Goal: Transaction & Acquisition: Purchase product/service

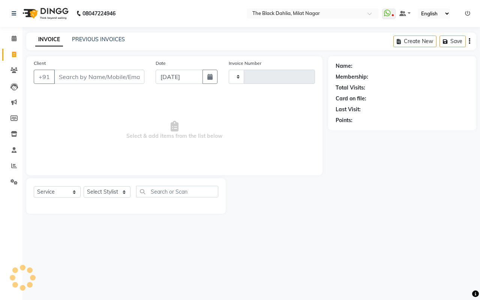
select select "service"
type input "1210"
select select "4335"
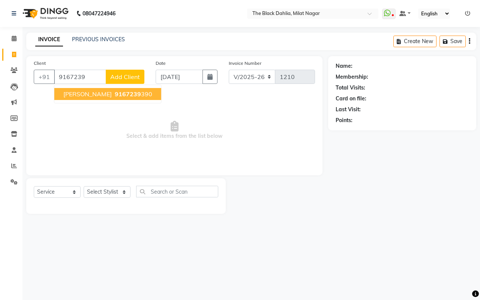
click at [115, 89] on button "Saumya 9167239 390" at bounding box center [107, 94] width 107 height 12
type input "9167239390"
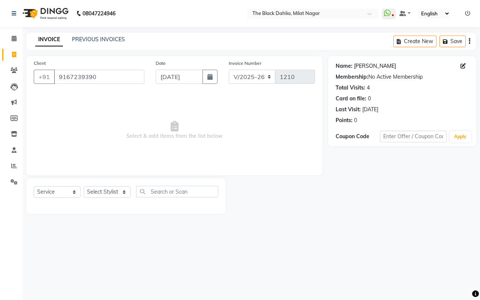
click at [363, 68] on link "[PERSON_NAME]" at bounding box center [375, 66] width 42 height 8
click at [102, 194] on select "Select Stylist [PERSON_NAME] [PERSON_NAME] [PERSON_NAME] Dr [PERSON_NAME],[PERS…" at bounding box center [107, 192] width 47 height 12
select select "88506"
click at [84, 186] on select "Select Stylist [PERSON_NAME] [PERSON_NAME] [PERSON_NAME] Dr [PERSON_NAME],[PERS…" at bounding box center [107, 192] width 47 height 12
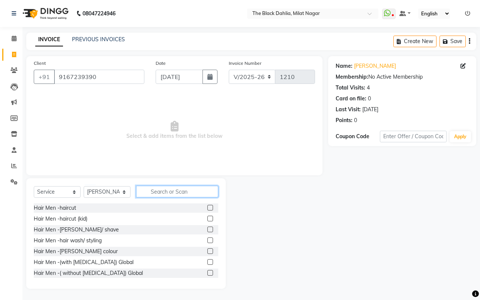
click at [163, 193] on input "text" at bounding box center [177, 192] width 82 height 12
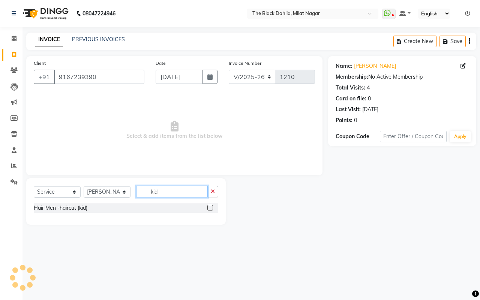
type input "kid"
click at [210, 207] on label at bounding box center [210, 208] width 6 height 6
click at [210, 207] on input "checkbox" at bounding box center [209, 208] width 5 height 5
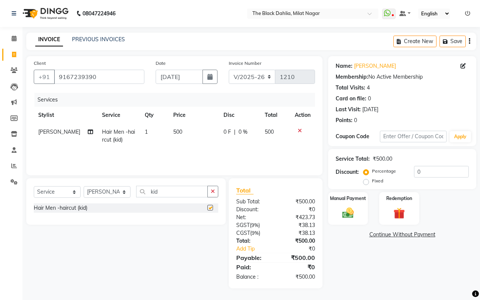
checkbox input "false"
click at [342, 205] on div "Manual Payment" at bounding box center [348, 208] width 42 height 34
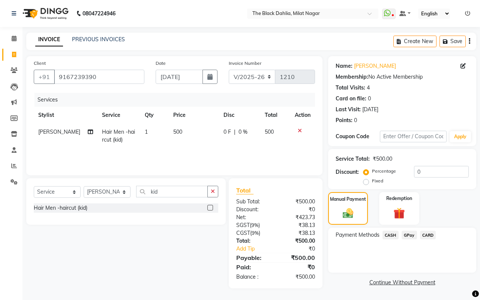
click at [423, 236] on span "CARD" at bounding box center [428, 235] width 16 height 9
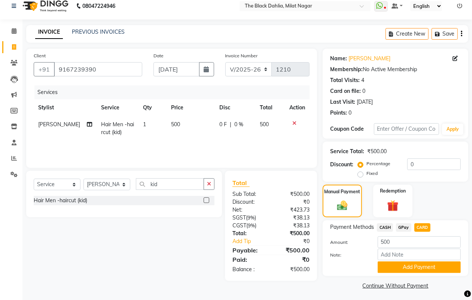
scroll to position [9, 0]
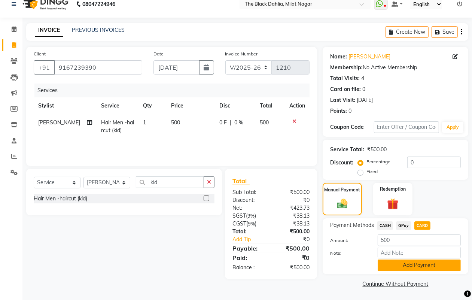
click at [429, 265] on button "Add Payment" at bounding box center [419, 266] width 83 height 12
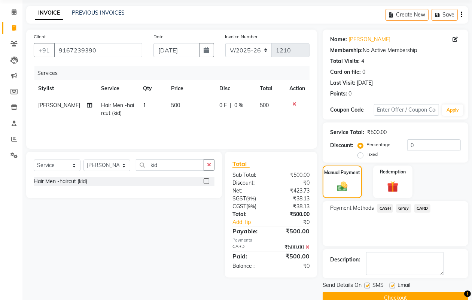
scroll to position [42, 0]
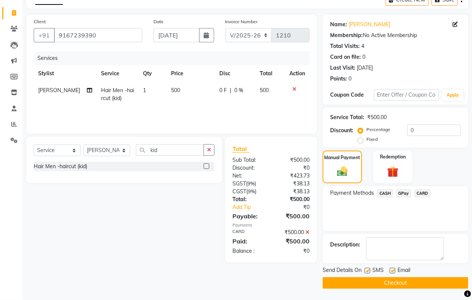
click at [427, 278] on button "Checkout" at bounding box center [396, 283] width 146 height 12
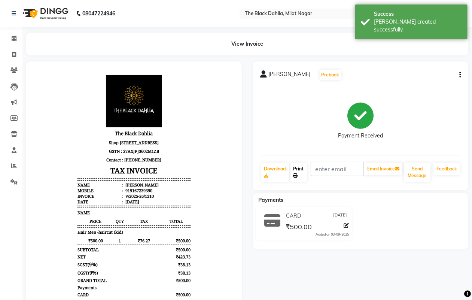
click at [300, 177] on link "Print" at bounding box center [299, 172] width 16 height 19
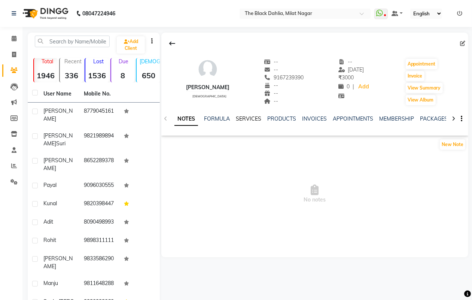
click at [247, 119] on link "SERVICES" at bounding box center [248, 118] width 25 height 7
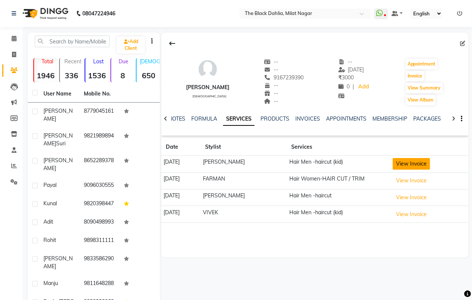
click at [417, 169] on button "View Invoice" at bounding box center [411, 164] width 37 height 12
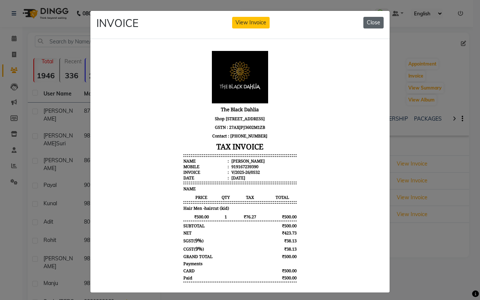
click at [371, 19] on button "Close" at bounding box center [373, 23] width 20 height 12
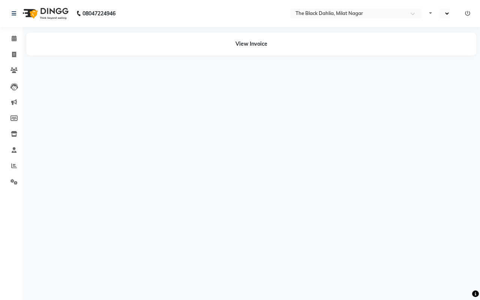
select select "en"
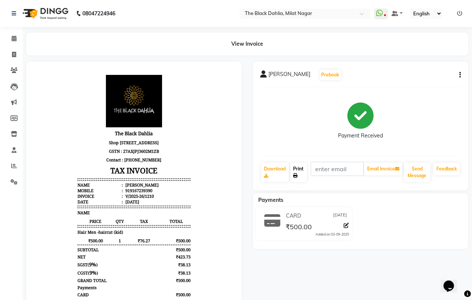
click at [302, 173] on link "Print" at bounding box center [299, 172] width 16 height 19
click at [10, 169] on span at bounding box center [13, 166] width 13 height 9
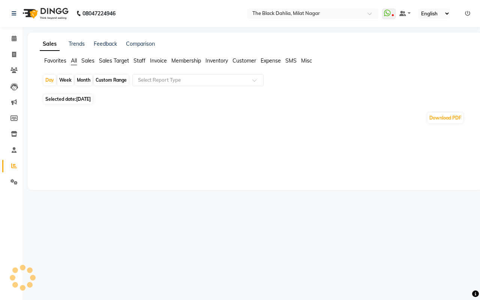
click at [107, 81] on div "Custom Range" at bounding box center [111, 80] width 35 height 10
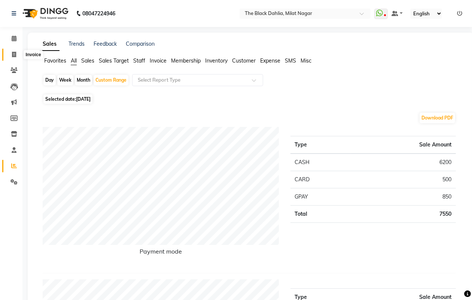
click at [16, 54] on span at bounding box center [13, 55] width 13 height 9
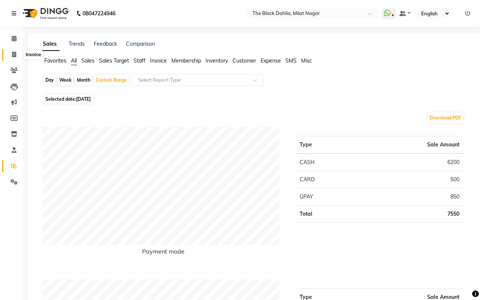
select select "service"
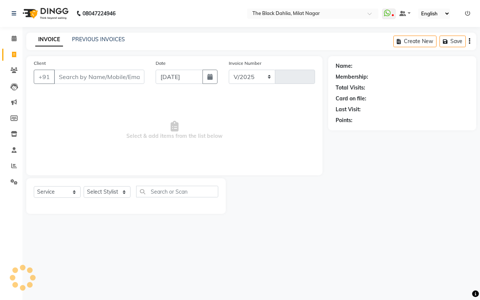
select select "4335"
type input "1211"
click at [104, 42] on link "PREVIOUS INVOICES" at bounding box center [98, 39] width 53 height 7
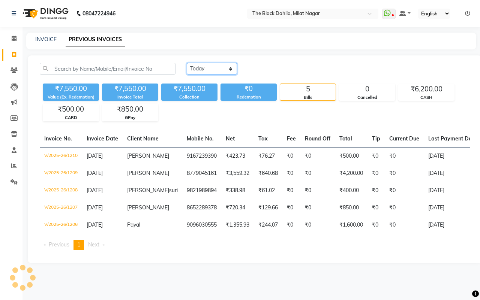
click at [207, 72] on select "Today Yesterday Custom Range" at bounding box center [212, 69] width 50 height 12
select select "yesterday"
click at [187, 63] on select "Today Yesterday Custom Range" at bounding box center [212, 69] width 50 height 12
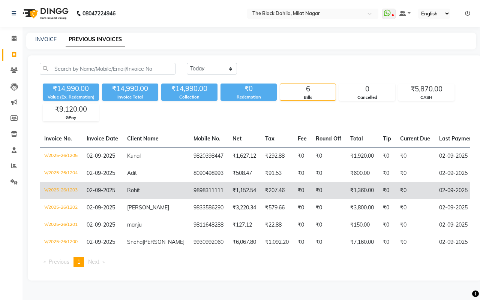
click at [228, 194] on td "₹1,152.54" at bounding box center [244, 190] width 33 height 17
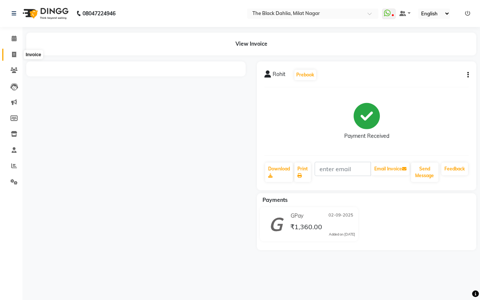
click at [12, 53] on icon at bounding box center [14, 55] width 4 height 6
select select "4335"
select select "service"
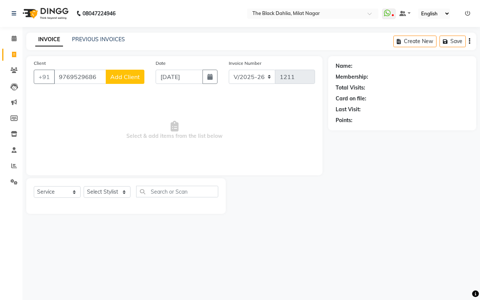
type input "9769529686"
click at [134, 76] on span "Add Client" at bounding box center [125, 76] width 30 height 7
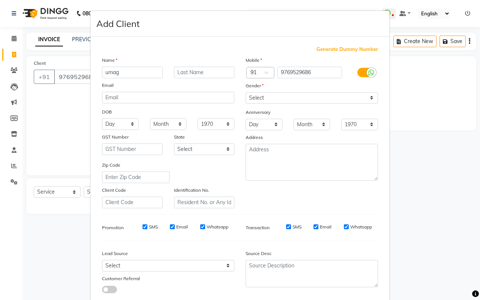
type input "umag"
click at [256, 94] on select "Select [DEMOGRAPHIC_DATA] [DEMOGRAPHIC_DATA] Other Prefer Not To Say" at bounding box center [311, 98] width 132 height 12
select select "[DEMOGRAPHIC_DATA]"
click at [245, 92] on select "Select [DEMOGRAPHIC_DATA] [DEMOGRAPHIC_DATA] Other Prefer Not To Say" at bounding box center [311, 98] width 132 height 12
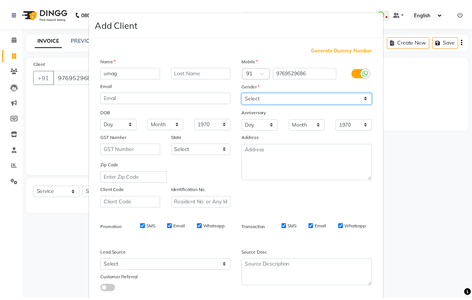
scroll to position [43, 0]
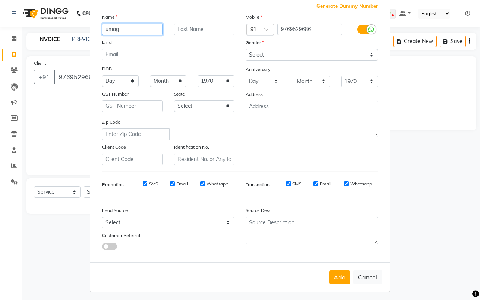
click at [113, 30] on input "umag" at bounding box center [132, 30] width 61 height 12
type input "[PERSON_NAME]"
click at [337, 270] on button "Add" at bounding box center [339, 276] width 21 height 13
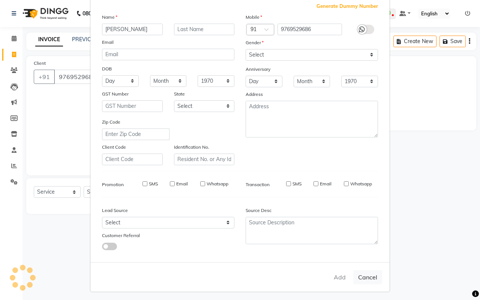
select select
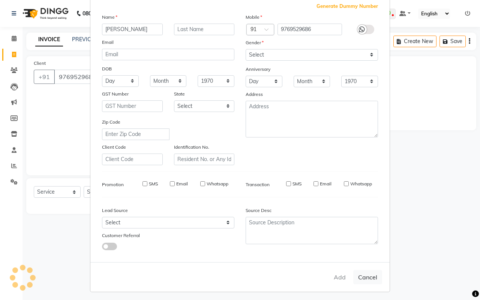
select select
checkbox input "false"
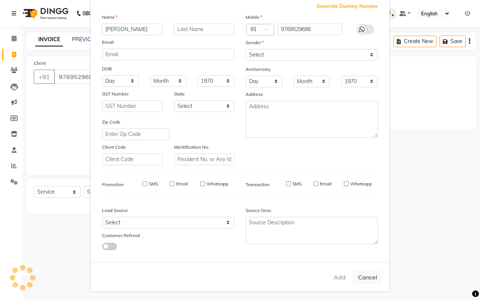
checkbox input "false"
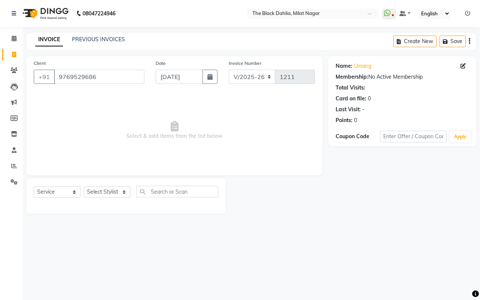
click at [110, 184] on div "Select Service Product Membership Package Voucher Prepaid Gift Card Select Styl…" at bounding box center [125, 196] width 199 height 36
click at [111, 192] on select "Select Stylist [PERSON_NAME] [PERSON_NAME] [PERSON_NAME] Dr [PERSON_NAME],[PERS…" at bounding box center [107, 192] width 47 height 12
select select "53805"
click at [84, 186] on select "Select Stylist [PERSON_NAME] [PERSON_NAME] [PERSON_NAME] Dr [PERSON_NAME],[PERS…" at bounding box center [107, 192] width 47 height 12
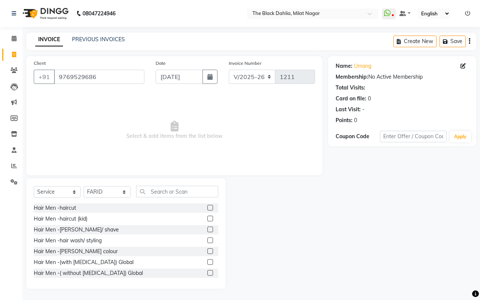
click at [207, 229] on label at bounding box center [210, 230] width 6 height 6
click at [207, 229] on input "checkbox" at bounding box center [209, 229] width 5 height 5
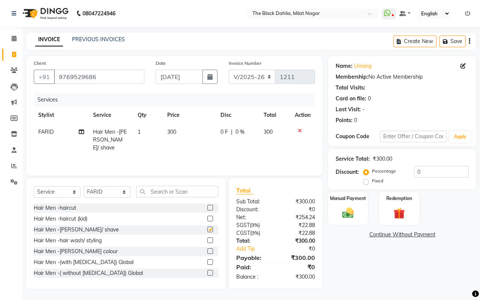
checkbox input "false"
click at [359, 219] on div "Manual Payment" at bounding box center [348, 208] width 42 height 34
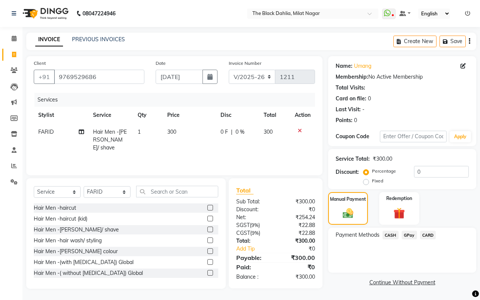
click at [404, 234] on span "GPay" at bounding box center [408, 235] width 15 height 9
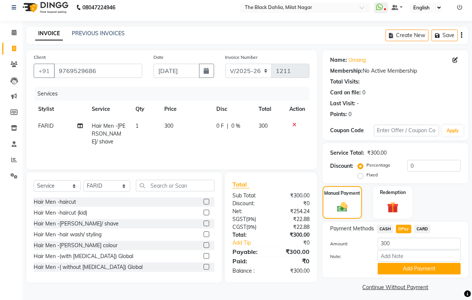
scroll to position [9, 0]
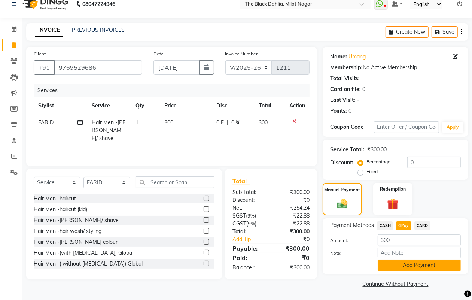
click at [407, 263] on button "Add Payment" at bounding box center [419, 266] width 83 height 12
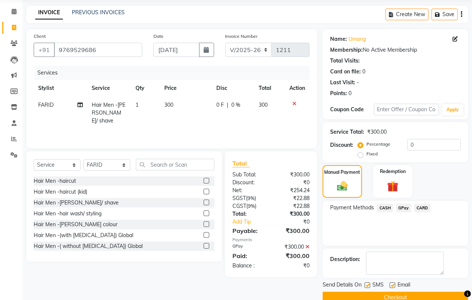
scroll to position [42, 0]
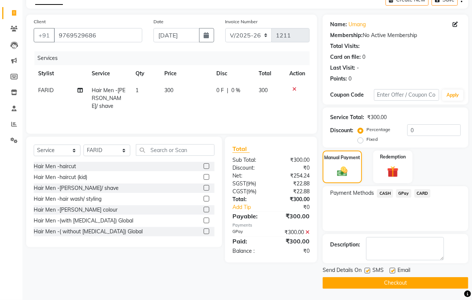
click at [411, 287] on button "Checkout" at bounding box center [396, 283] width 146 height 12
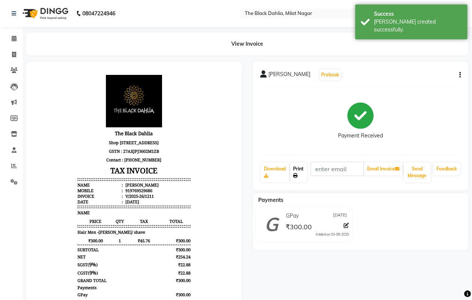
click at [304, 169] on link "Print" at bounding box center [299, 172] width 16 height 19
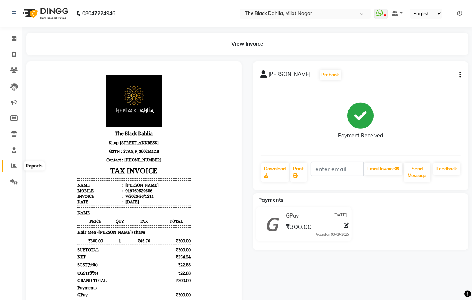
click at [12, 165] on icon at bounding box center [14, 166] width 6 height 6
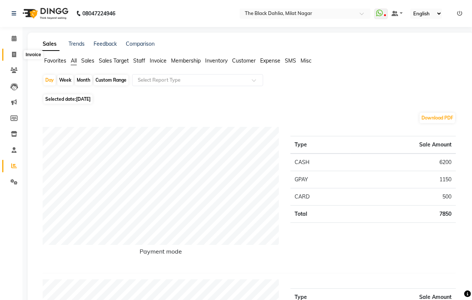
click at [13, 55] on icon at bounding box center [14, 55] width 4 height 6
select select "4335"
select select "service"
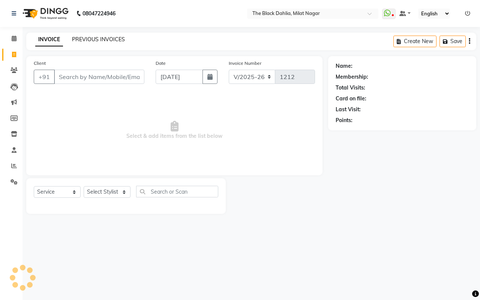
click at [96, 39] on link "PREVIOUS INVOICES" at bounding box center [98, 39] width 53 height 7
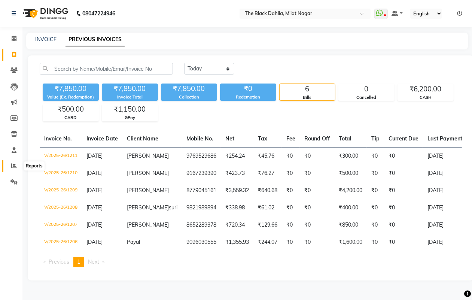
click at [7, 165] on span at bounding box center [13, 166] width 13 height 9
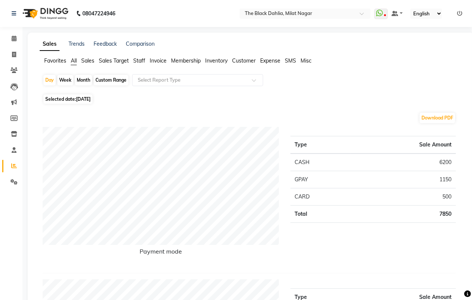
click at [107, 80] on div "Custom Range" at bounding box center [111, 80] width 35 height 10
select select "9"
select select "2025"
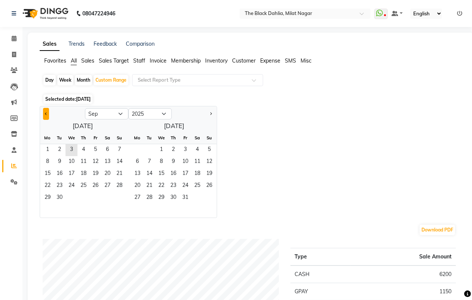
click at [47, 117] on button "Previous month" at bounding box center [46, 114] width 6 height 12
select select "8"
click at [96, 152] on span "1" at bounding box center [96, 150] width 12 height 12
click at [149, 203] on span "30" at bounding box center [149, 198] width 12 height 12
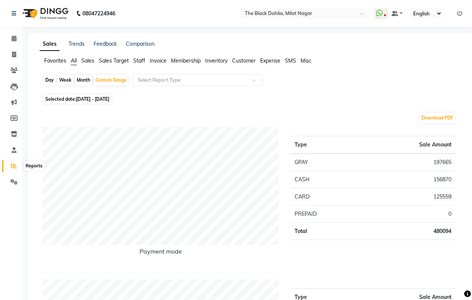
click at [9, 167] on span at bounding box center [13, 166] width 13 height 9
click at [44, 81] on div "Day" at bounding box center [49, 80] width 12 height 10
select select "8"
select select "2025"
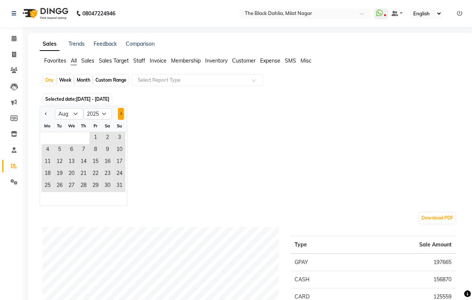
click at [120, 114] on span "Next month" at bounding box center [121, 113] width 3 height 3
select select "9"
click at [70, 137] on span "3" at bounding box center [72, 138] width 12 height 12
